Goal: Information Seeking & Learning: Find specific fact

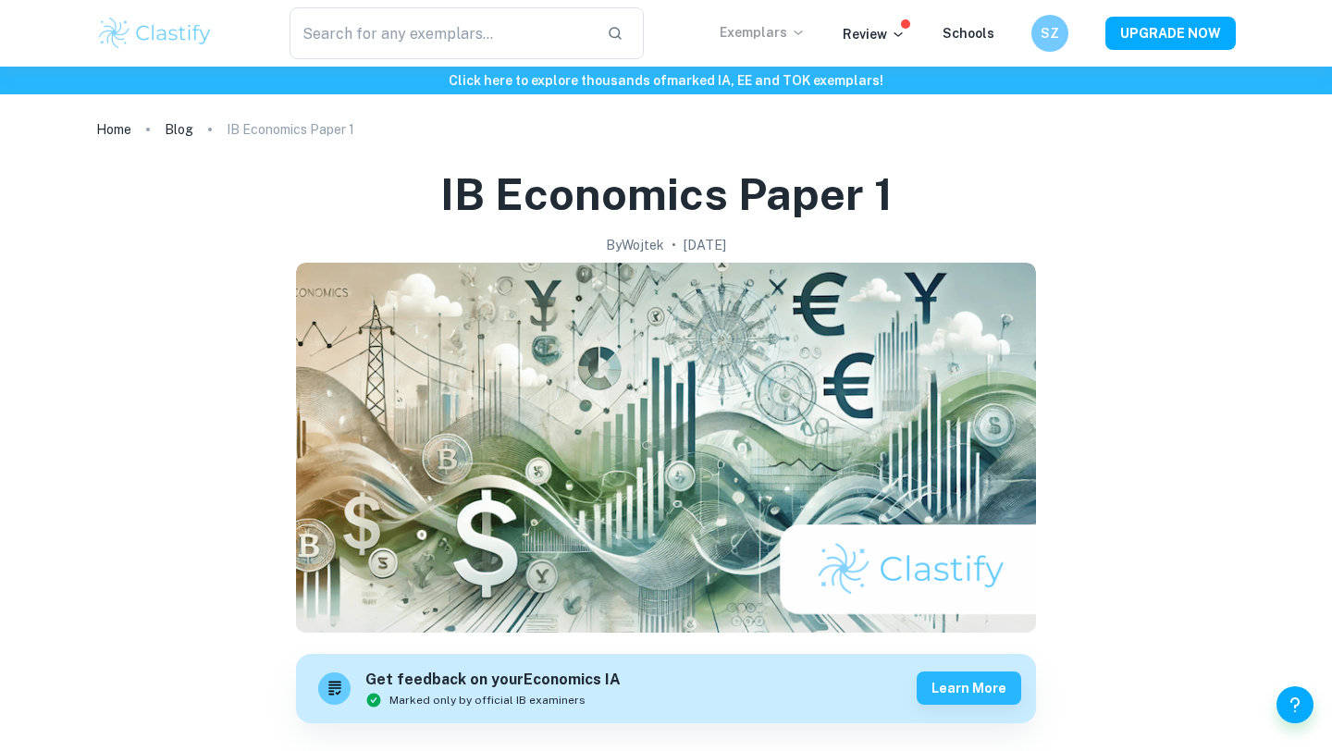
click at [781, 32] on p "Exemplars" at bounding box center [763, 32] width 86 height 20
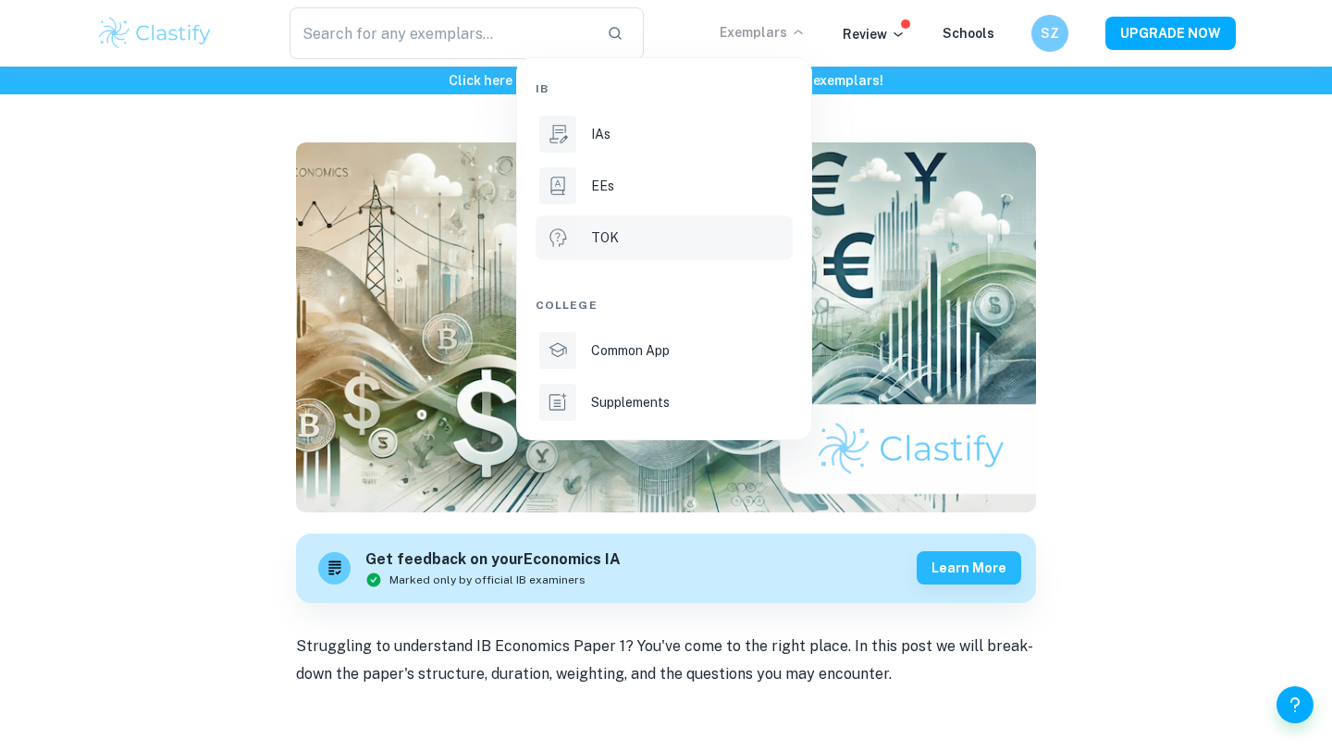
scroll to position [121, 0]
click at [418, 41] on div at bounding box center [666, 375] width 1332 height 751
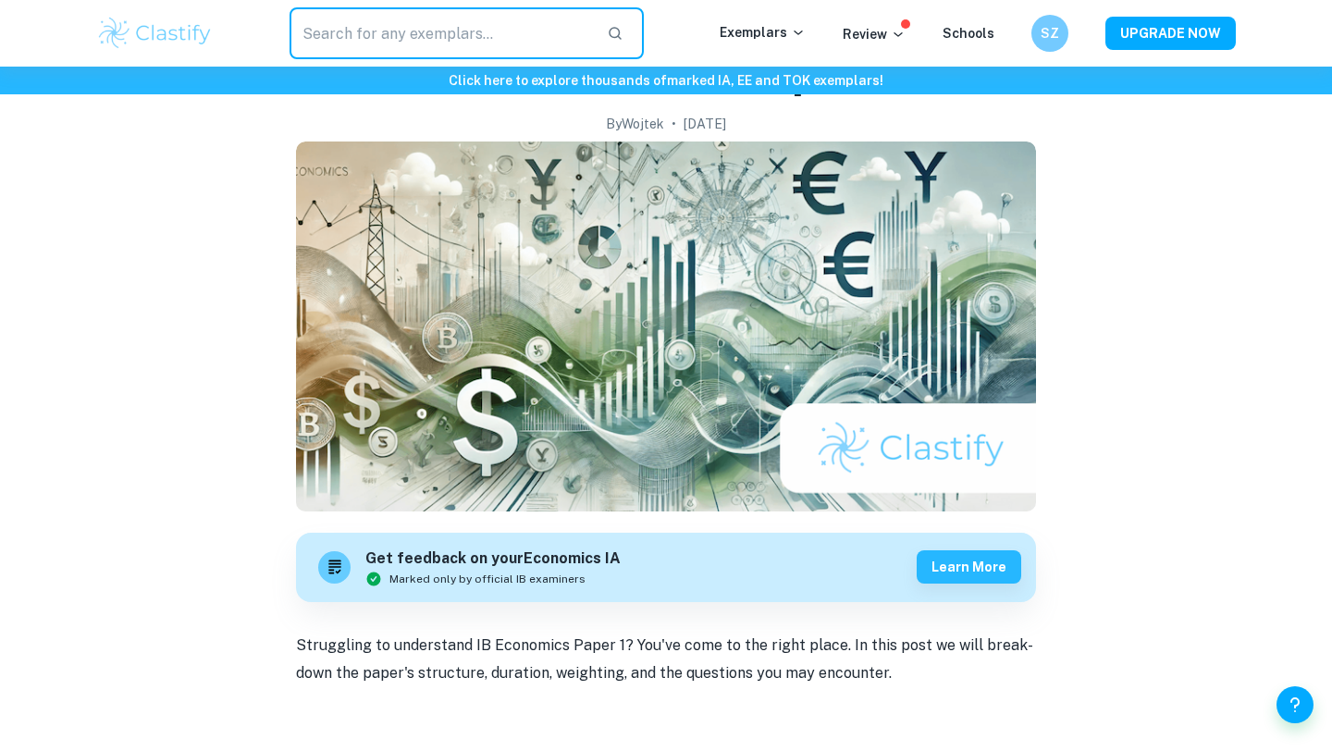
click at [411, 31] on input "text" at bounding box center [441, 33] width 302 height 52
type input "Economics Paper 1 b"
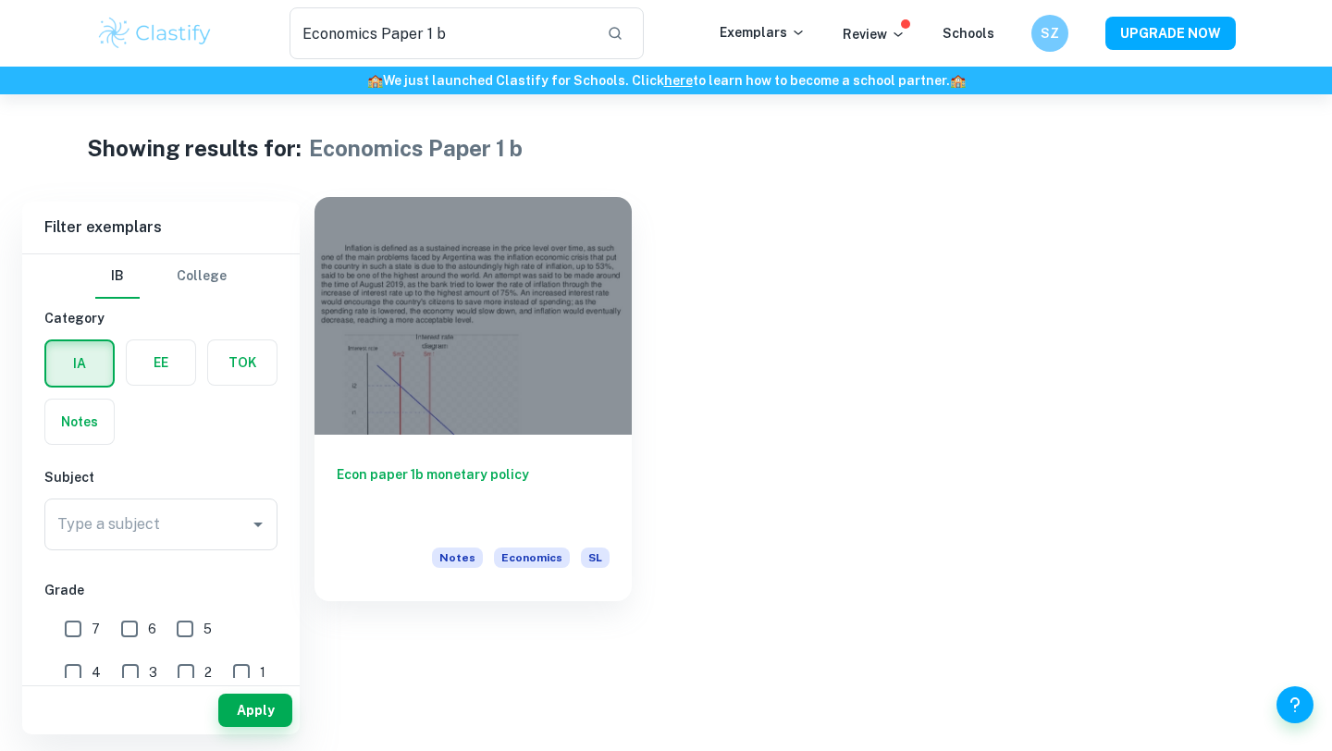
click at [504, 471] on h6 "Econ paper 1b monetary policy" at bounding box center [473, 494] width 273 height 61
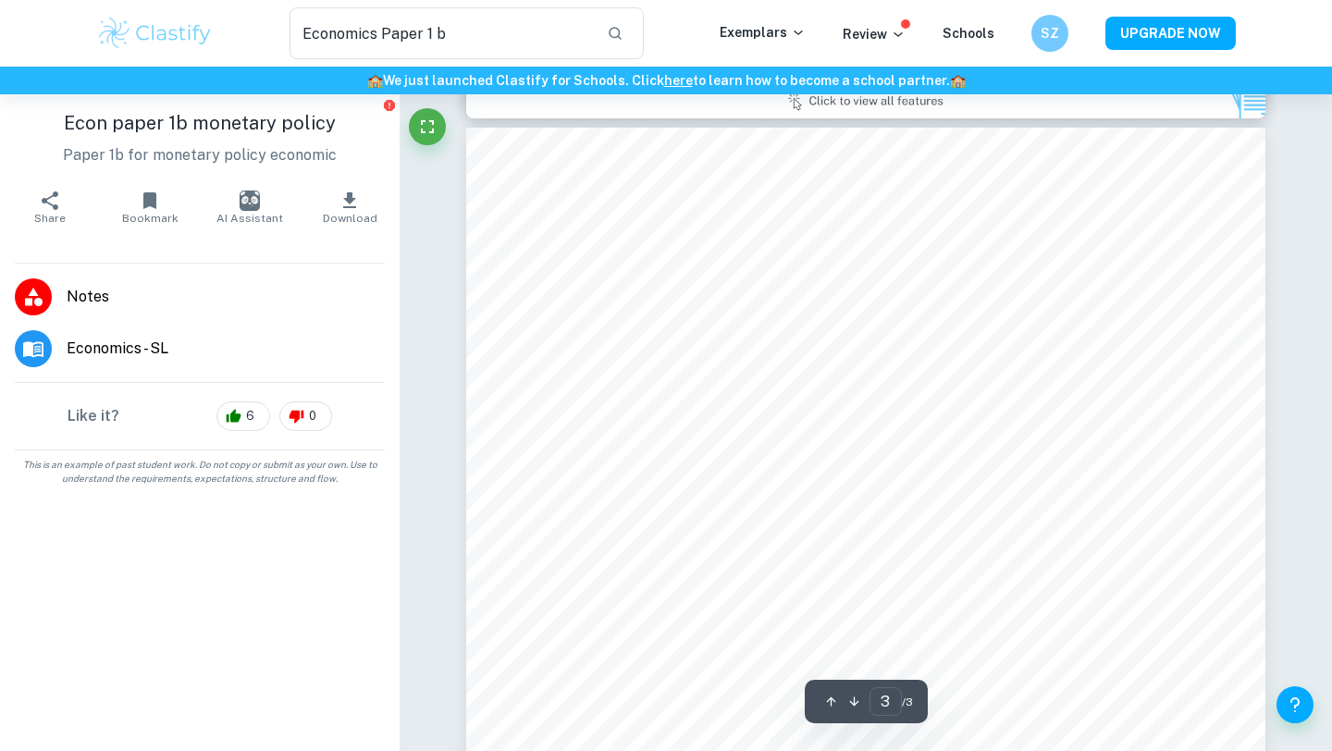
scroll to position [1085, 0]
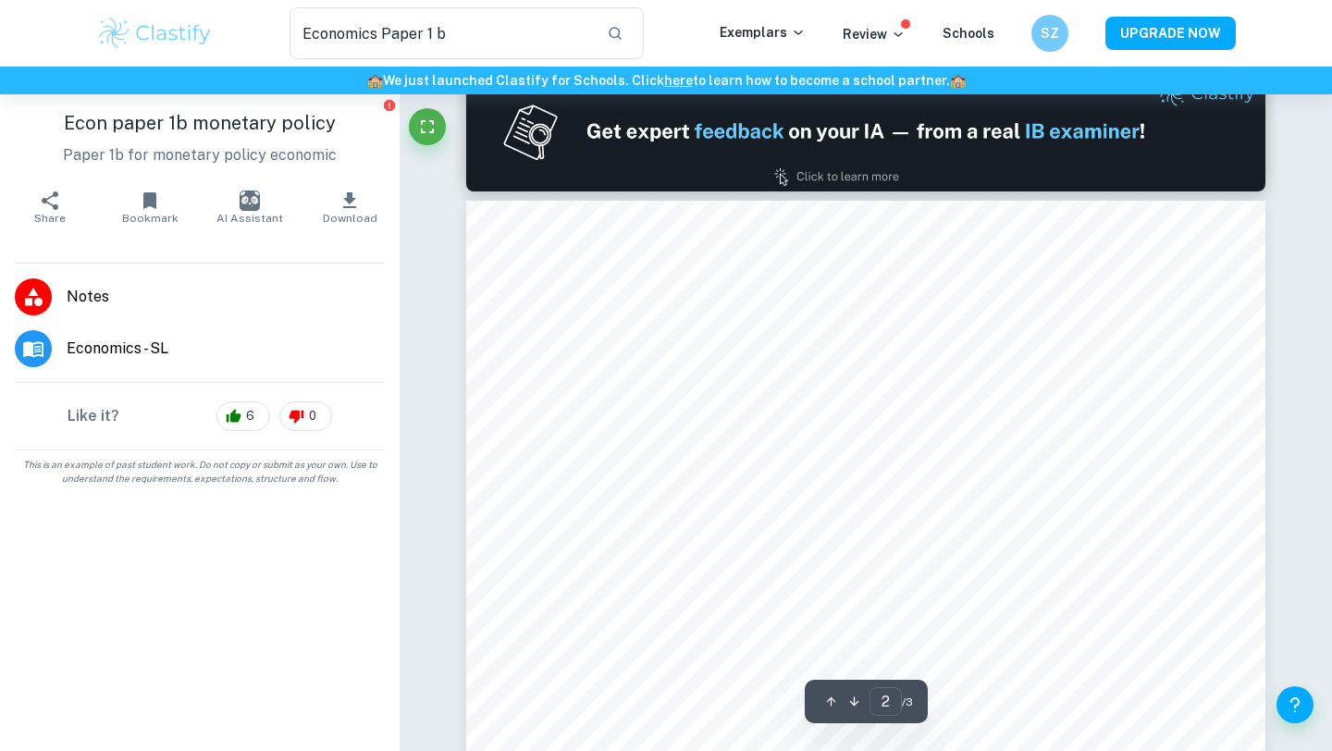
type input "1"
